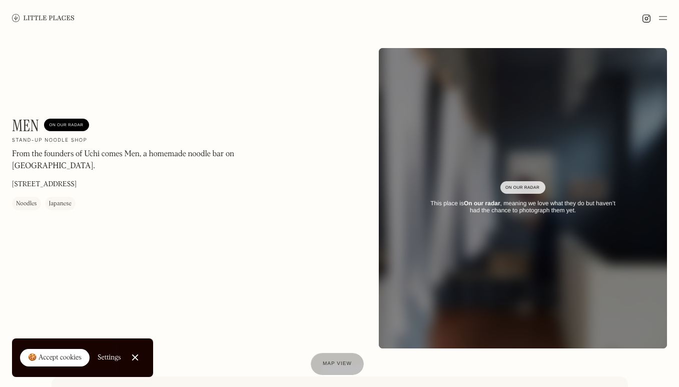
click at [97, 155] on p "From the founders of Uchi comes Men, a homemade noodle bar on [GEOGRAPHIC_DATA]." at bounding box center [147, 160] width 270 height 24
click at [97, 155] on p "From the founders of Uchi comes Men, a homemade noodle bar on Chatsworth Road." at bounding box center [147, 160] width 270 height 24
copy p "Uchi"
click at [45, 15] on img at bounding box center [43, 18] width 63 height 8
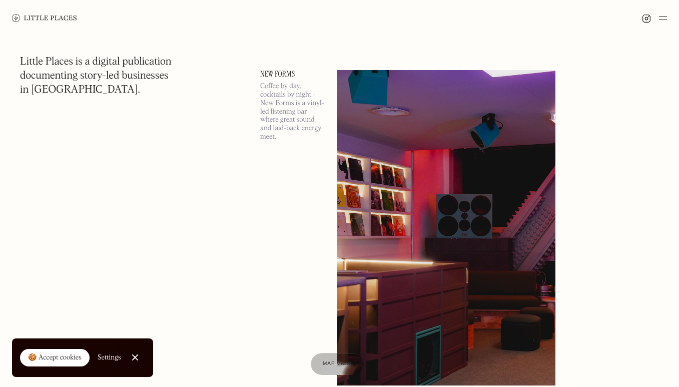
scroll to position [4076, 0]
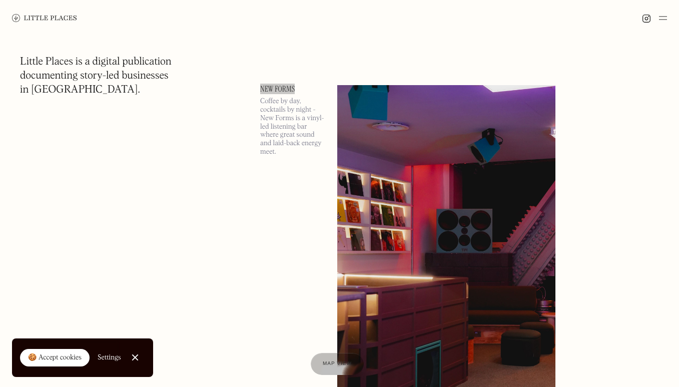
drag, startPoint x: 281, startPoint y: 88, endPoint x: 307, endPoint y: 29, distance: 64.5
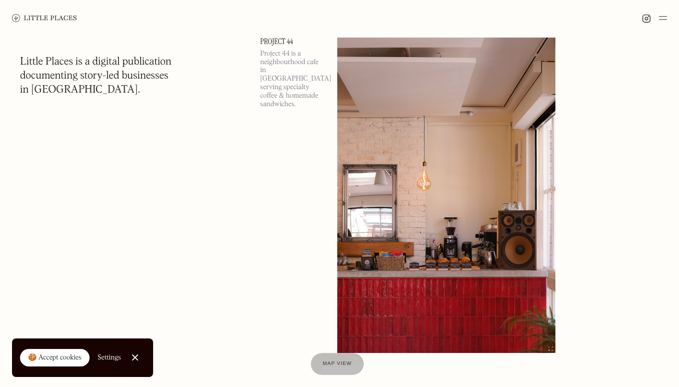
scroll to position [5604, 0]
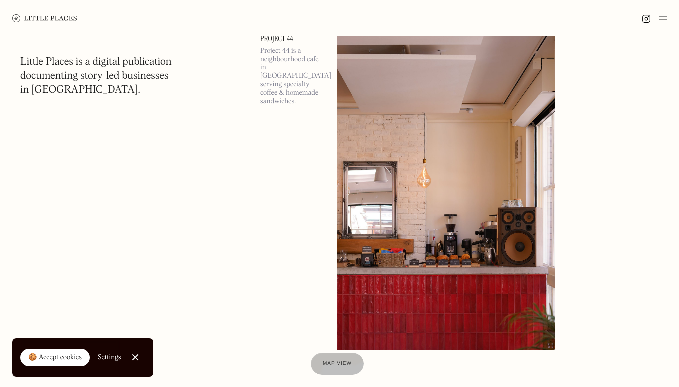
drag, startPoint x: 292, startPoint y: 55, endPoint x: 409, endPoint y: 4, distance: 127.7
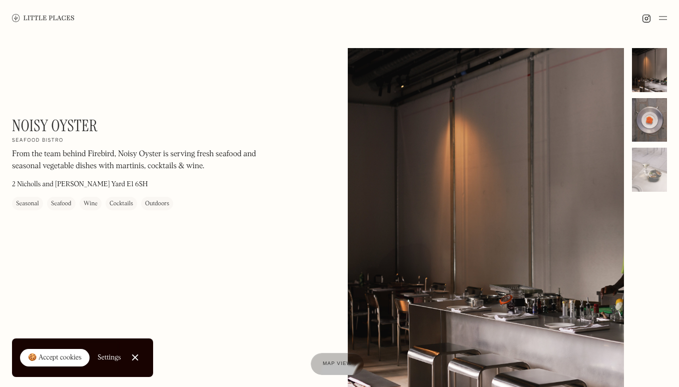
click at [649, 113] on div at bounding box center [649, 120] width 35 height 44
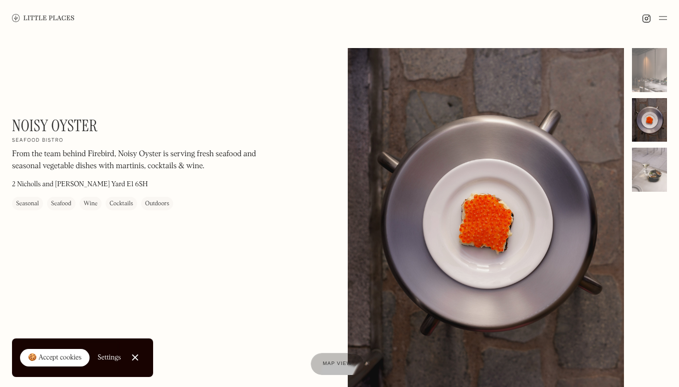
click at [651, 165] on div at bounding box center [649, 170] width 35 height 44
